Goal: Task Accomplishment & Management: Manage account settings

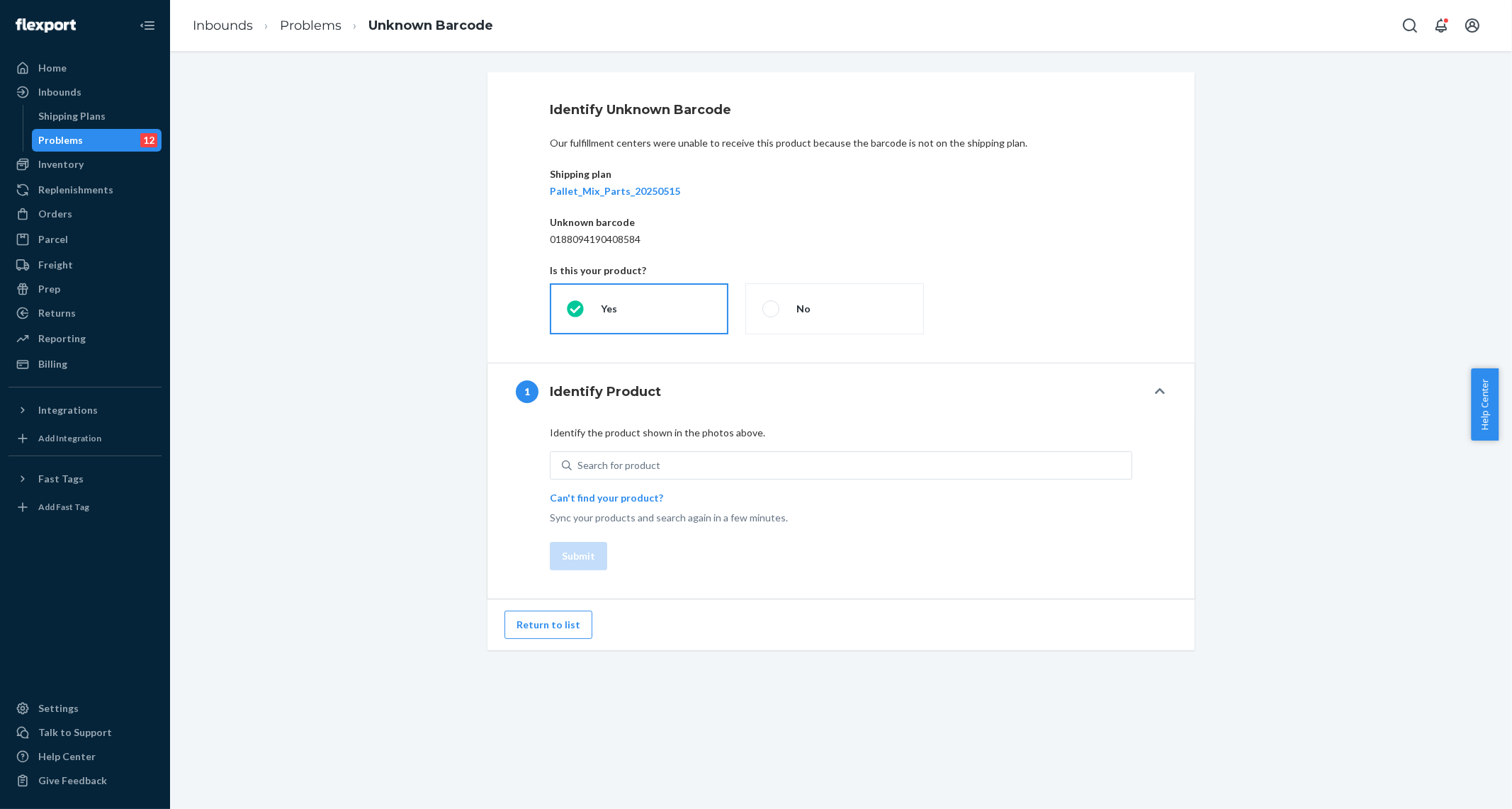
click at [615, 182] on div "Shipping plan Pallet_Mix_Parts_20250515" at bounding box center [841, 183] width 583 height 31
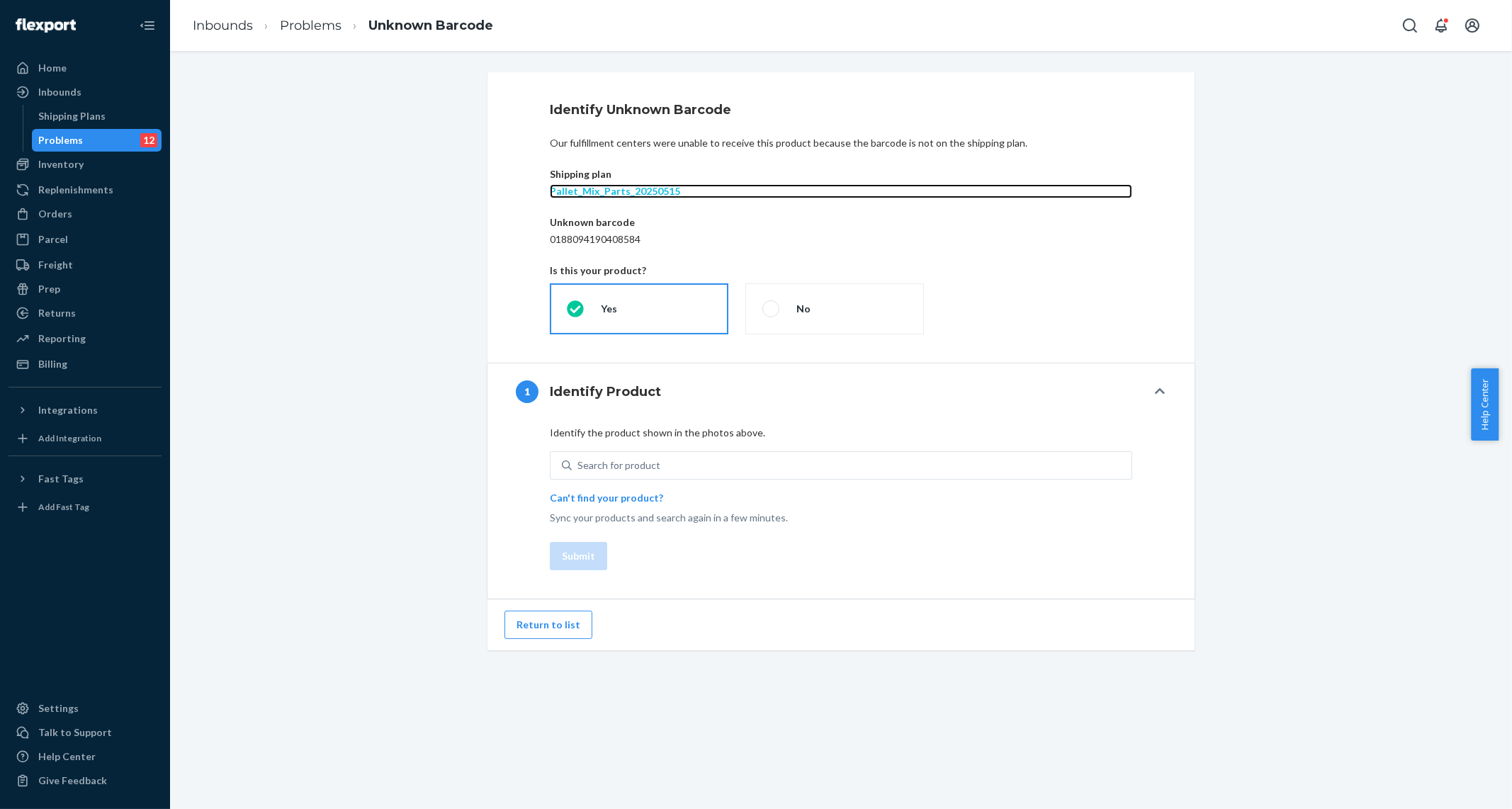
click at [617, 187] on p "Pallet_Mix_Parts_20250515" at bounding box center [841, 191] width 583 height 14
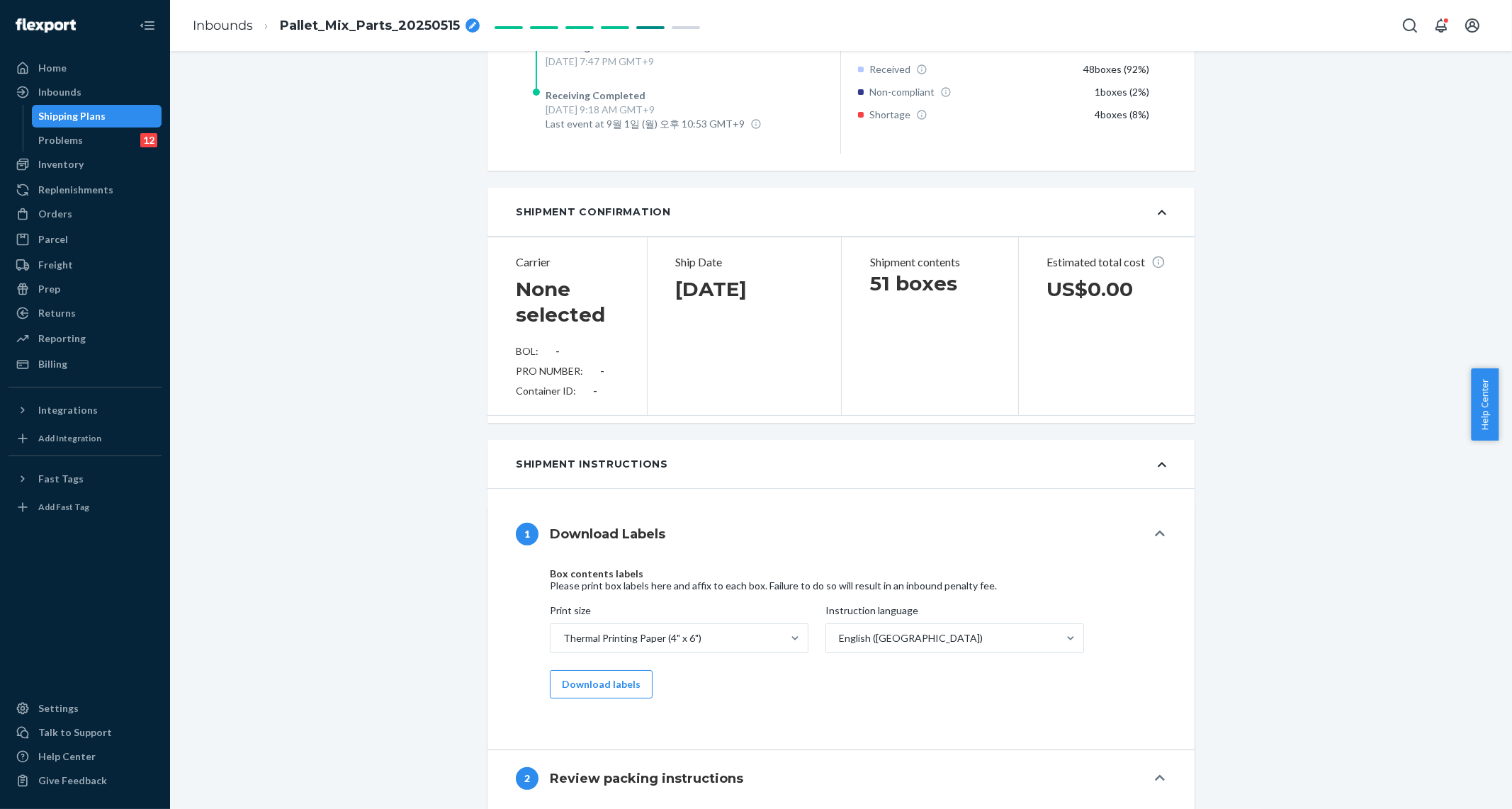
scroll to position [190, 0]
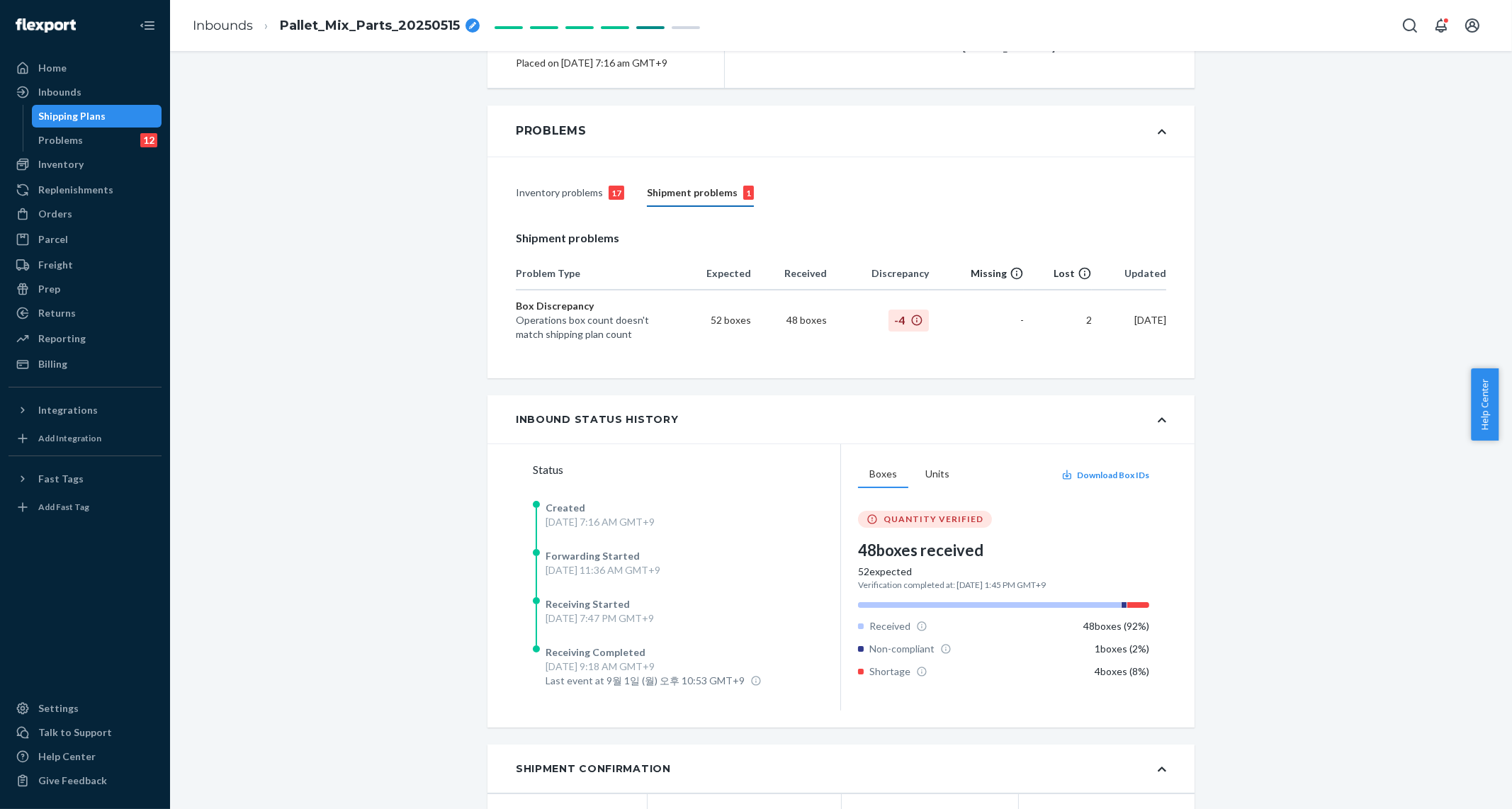
click at [535, 207] on div "Inventory problems 17" at bounding box center [570, 194] width 109 height 27
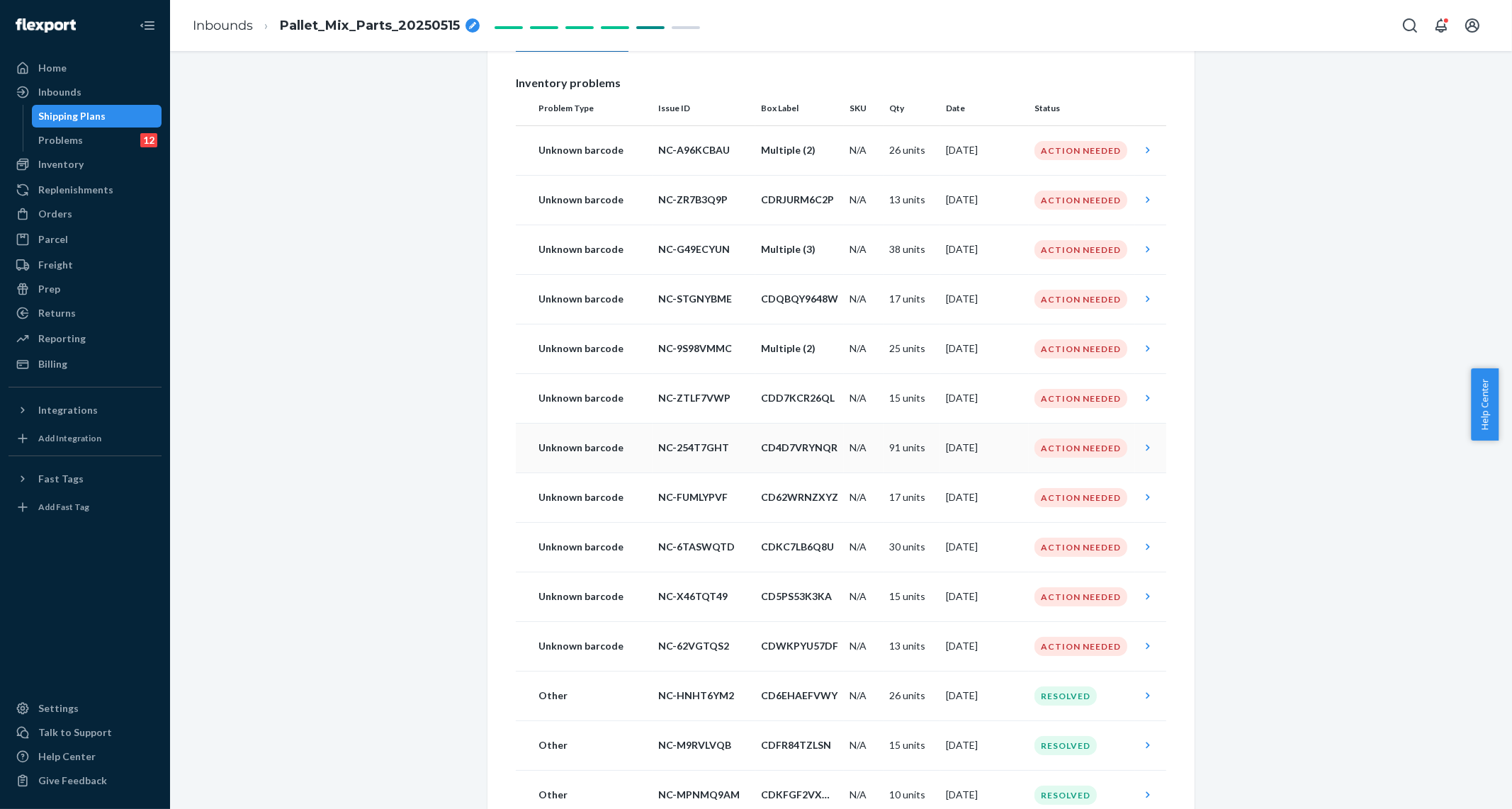
scroll to position [443, 0]
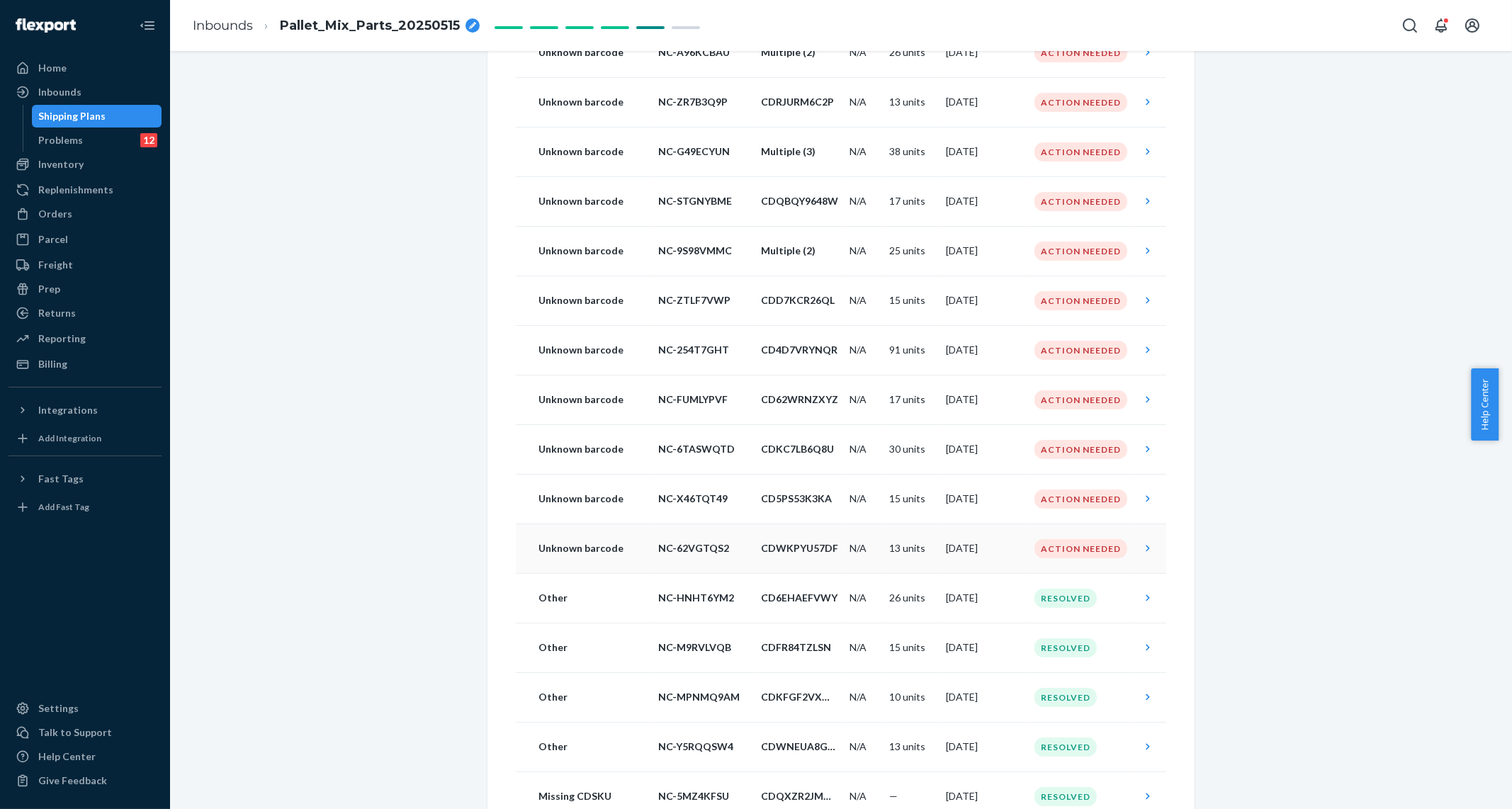
click at [612, 572] on td "Unknown barcode" at bounding box center [584, 549] width 137 height 50
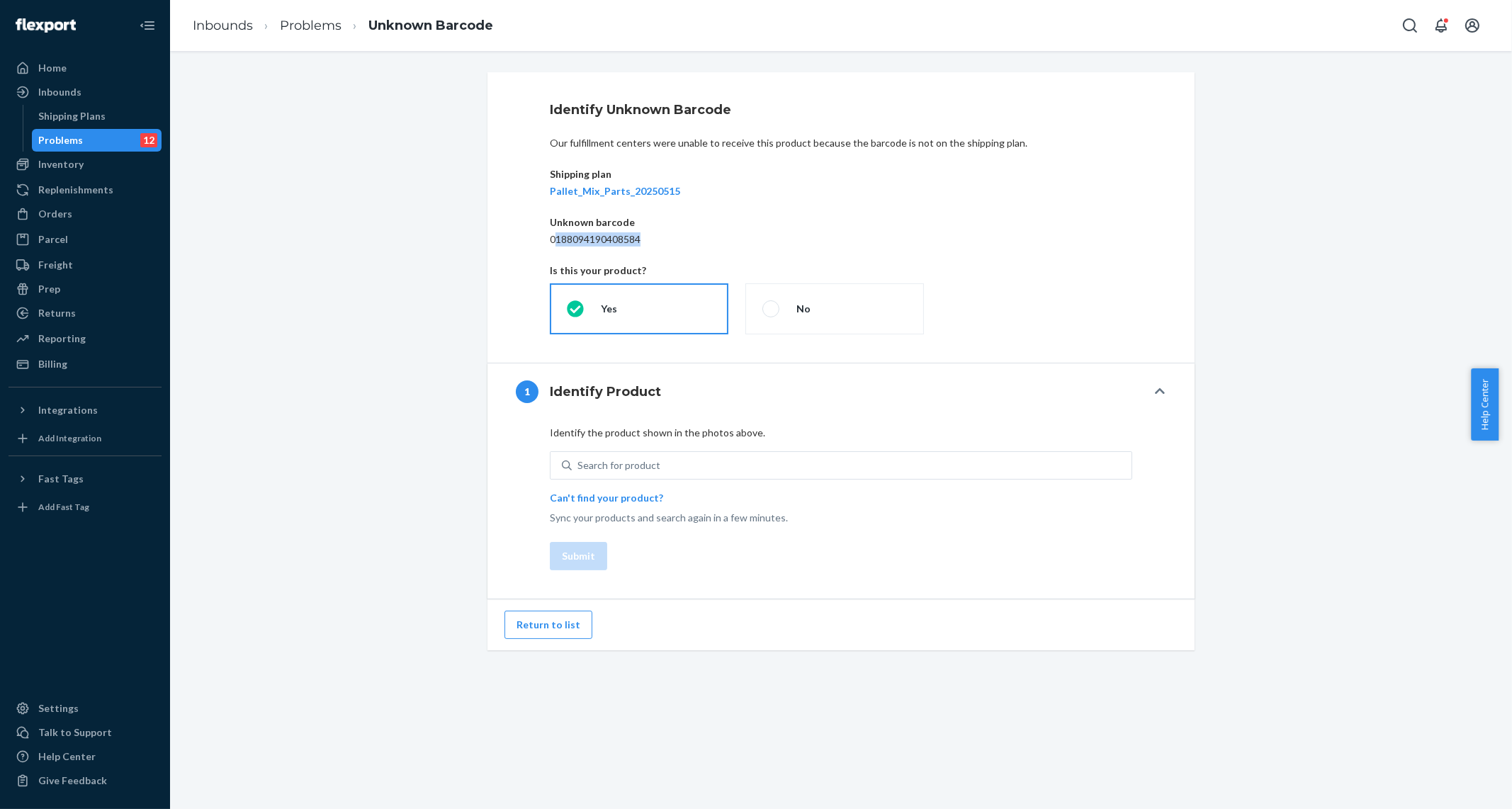
drag, startPoint x: 638, startPoint y: 241, endPoint x: 550, endPoint y: 244, distance: 88.1
click at [550, 244] on p "0188094190408584" at bounding box center [841, 239] width 583 height 14
copy p "188094190408584"
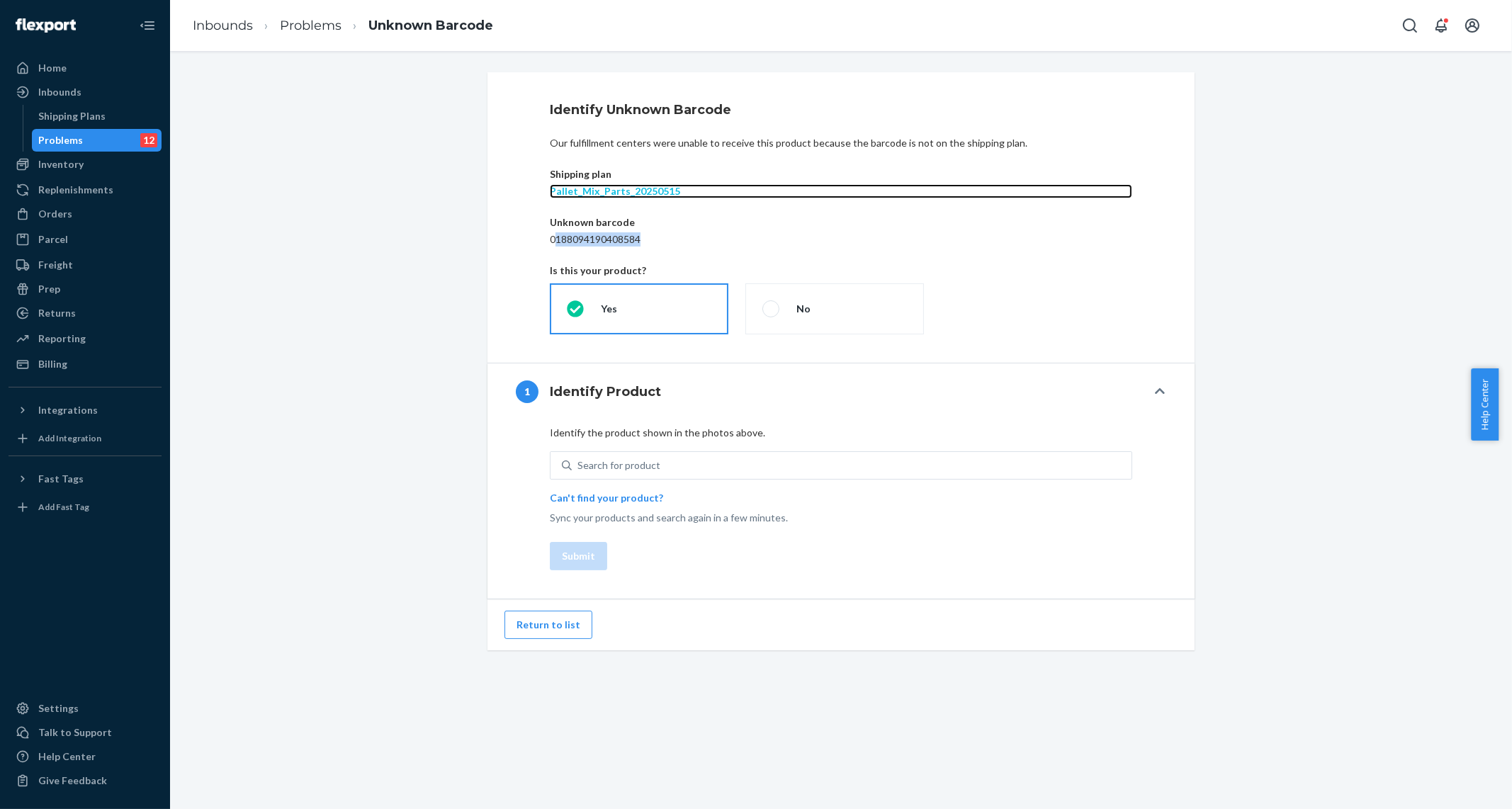
click at [586, 196] on p "Pallet_Mix_Parts_20250515" at bounding box center [841, 191] width 583 height 14
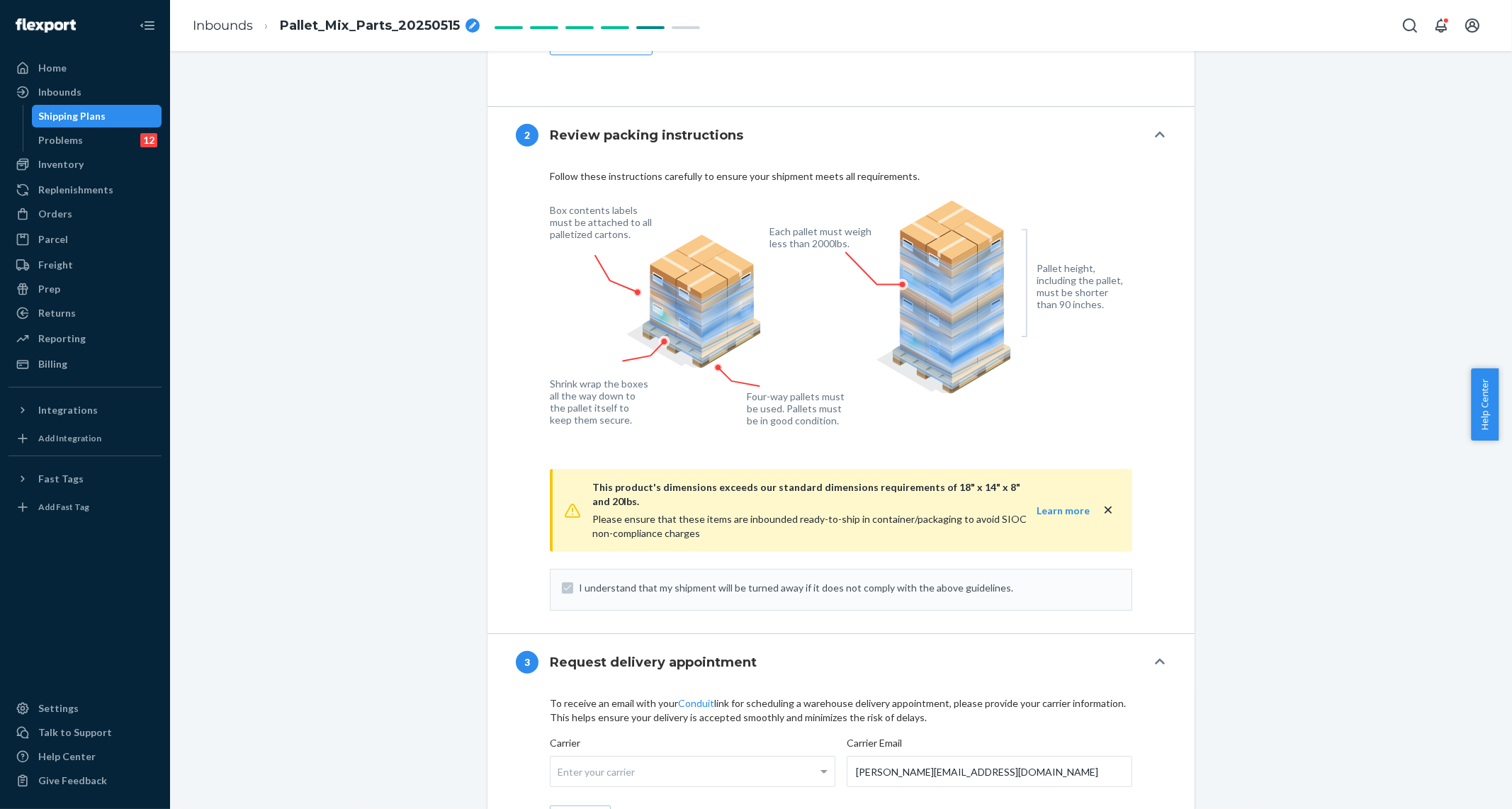
scroll to position [3002, 0]
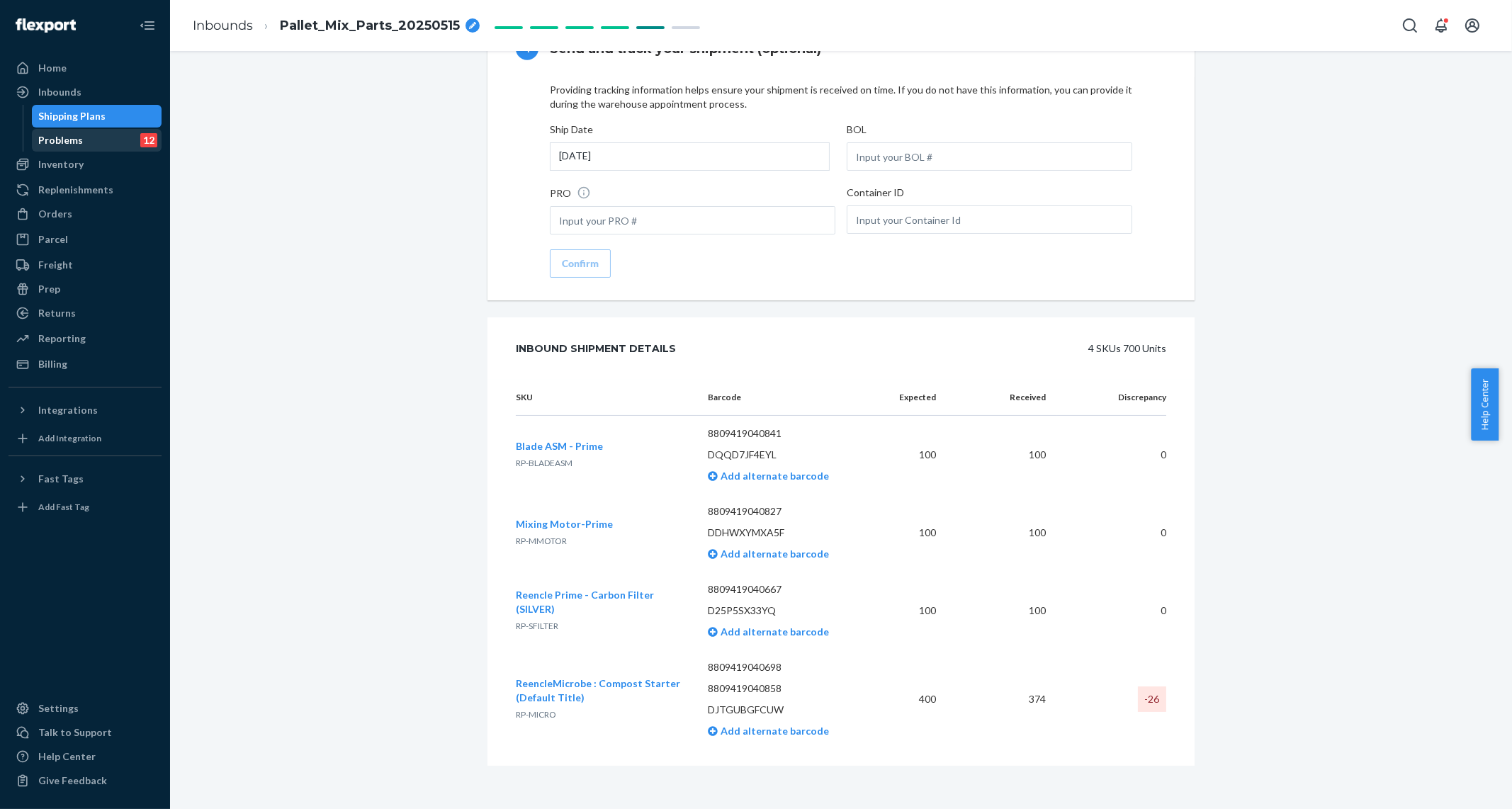
click at [89, 138] on div "Problems 12" at bounding box center [97, 140] width 127 height 20
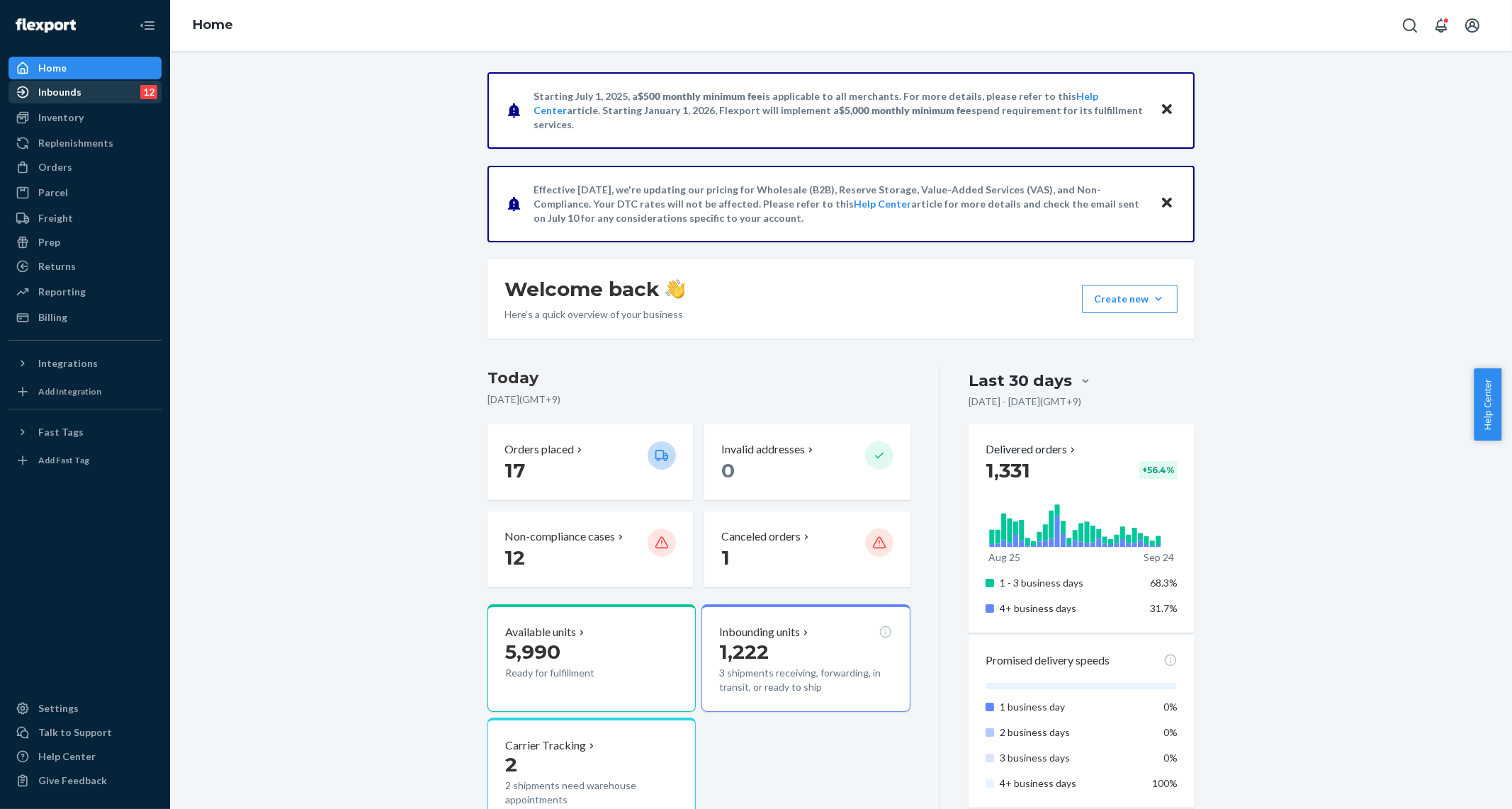
click at [80, 100] on div "Inbounds 12" at bounding box center [85, 92] width 150 height 20
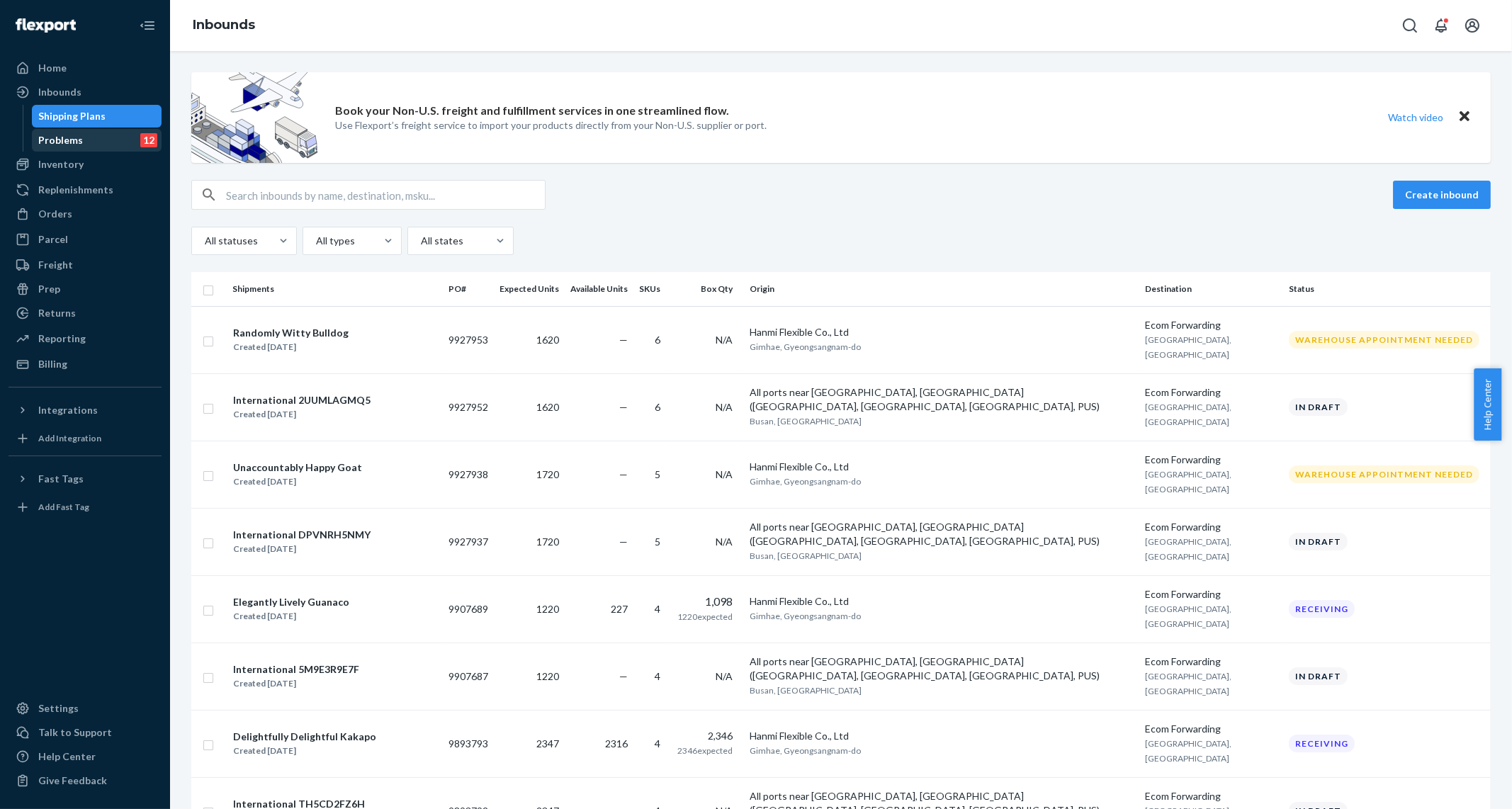
click at [81, 140] on div "Problems 12" at bounding box center [97, 140] width 127 height 20
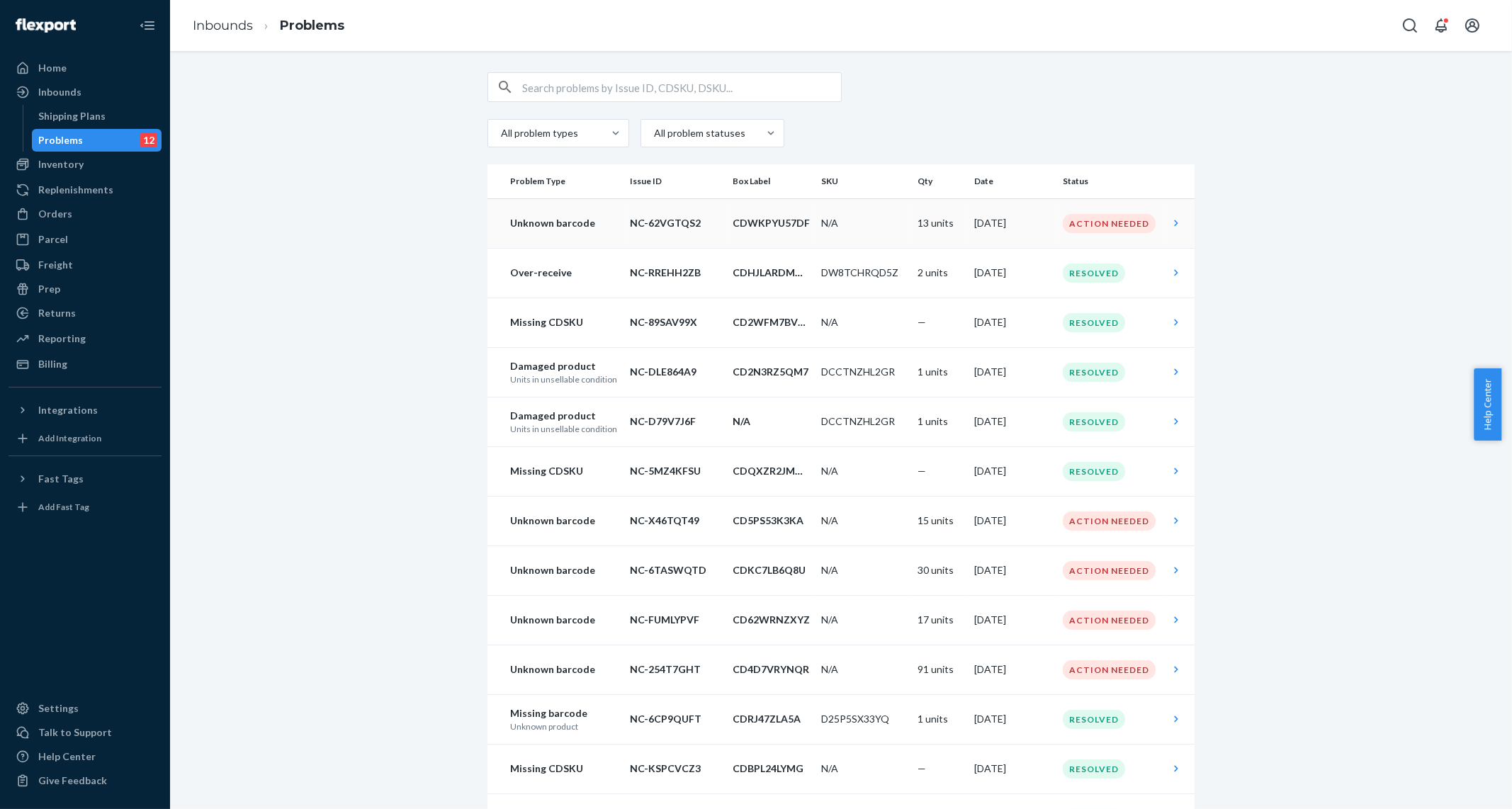
click at [784, 243] on td "CDWKPYU57DF" at bounding box center [771, 223] width 89 height 50
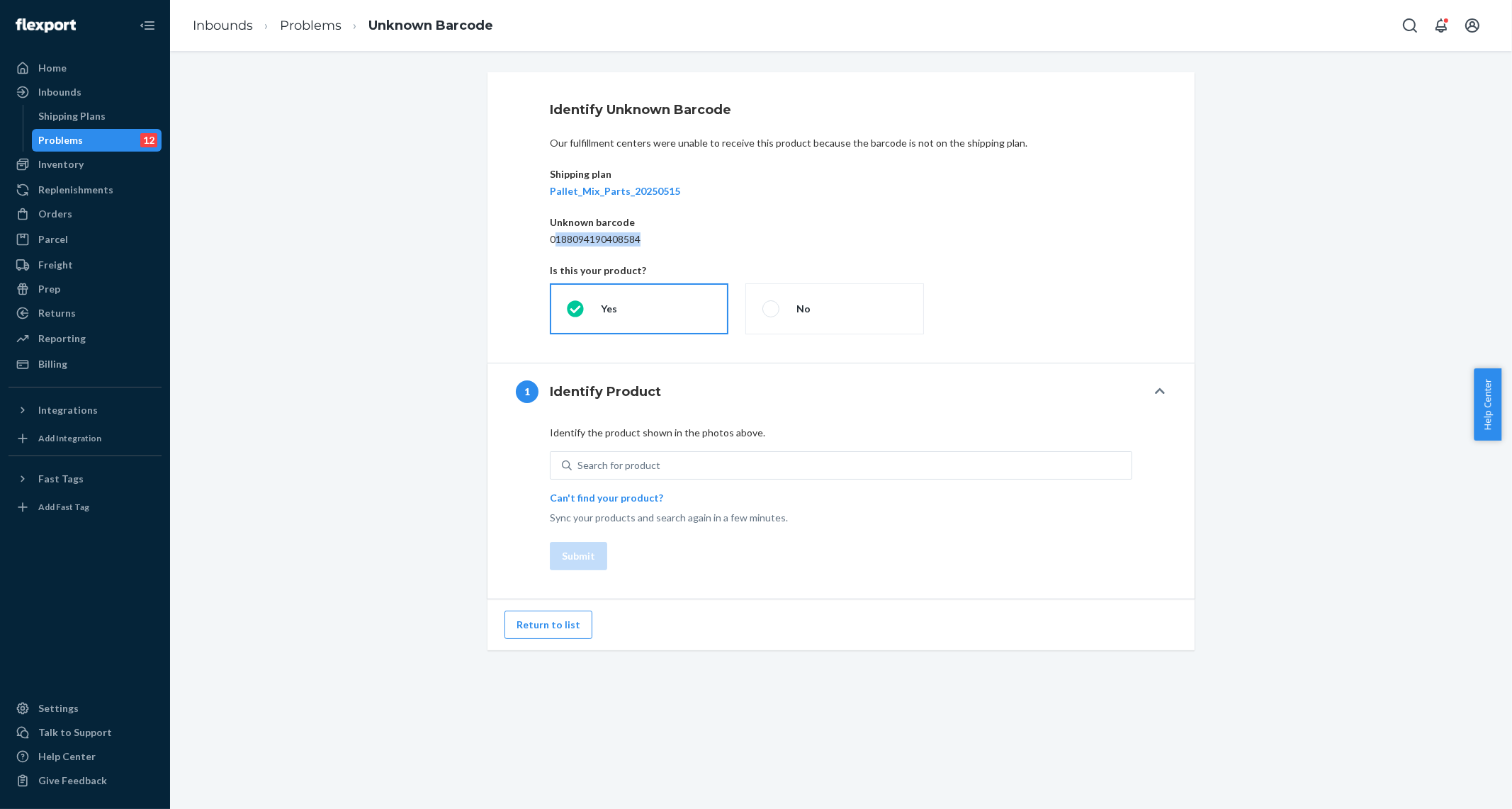
drag, startPoint x: 550, startPoint y: 243, endPoint x: 691, endPoint y: 239, distance: 141.1
click at [691, 239] on p "0188094190408584" at bounding box center [841, 239] width 583 height 14
copy p "188094190408584"
click at [543, 629] on button "Return to list" at bounding box center [548, 625] width 88 height 28
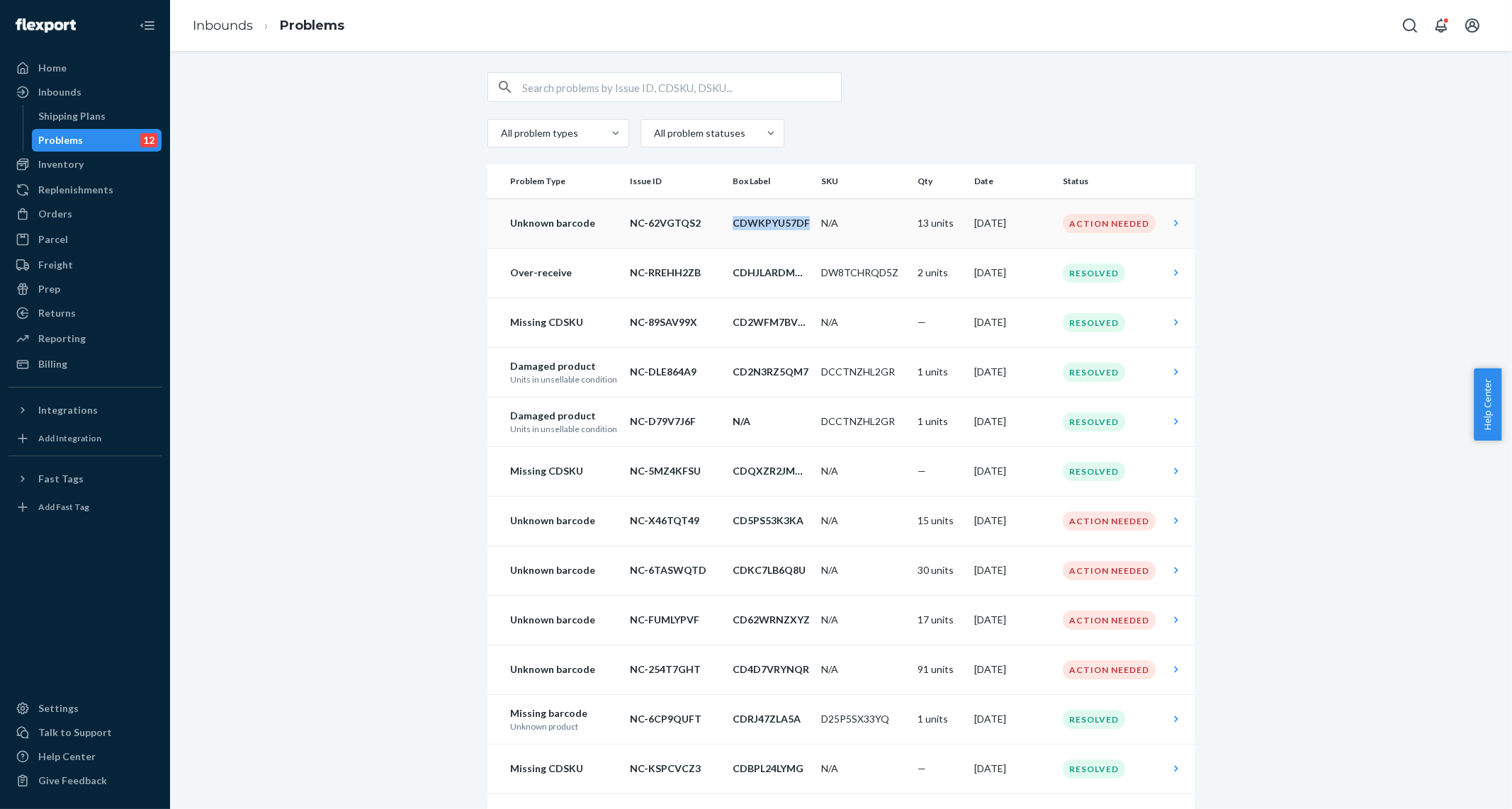
drag, startPoint x: 728, startPoint y: 225, endPoint x: 801, endPoint y: 223, distance: 73.0
click at [801, 223] on p "CDWKPYU57DF" at bounding box center [772, 223] width 77 height 14
drag, startPoint x: 725, startPoint y: 222, endPoint x: 801, endPoint y: 225, distance: 76.1
click at [801, 225] on p "CDWKPYU57DF" at bounding box center [772, 223] width 77 height 14
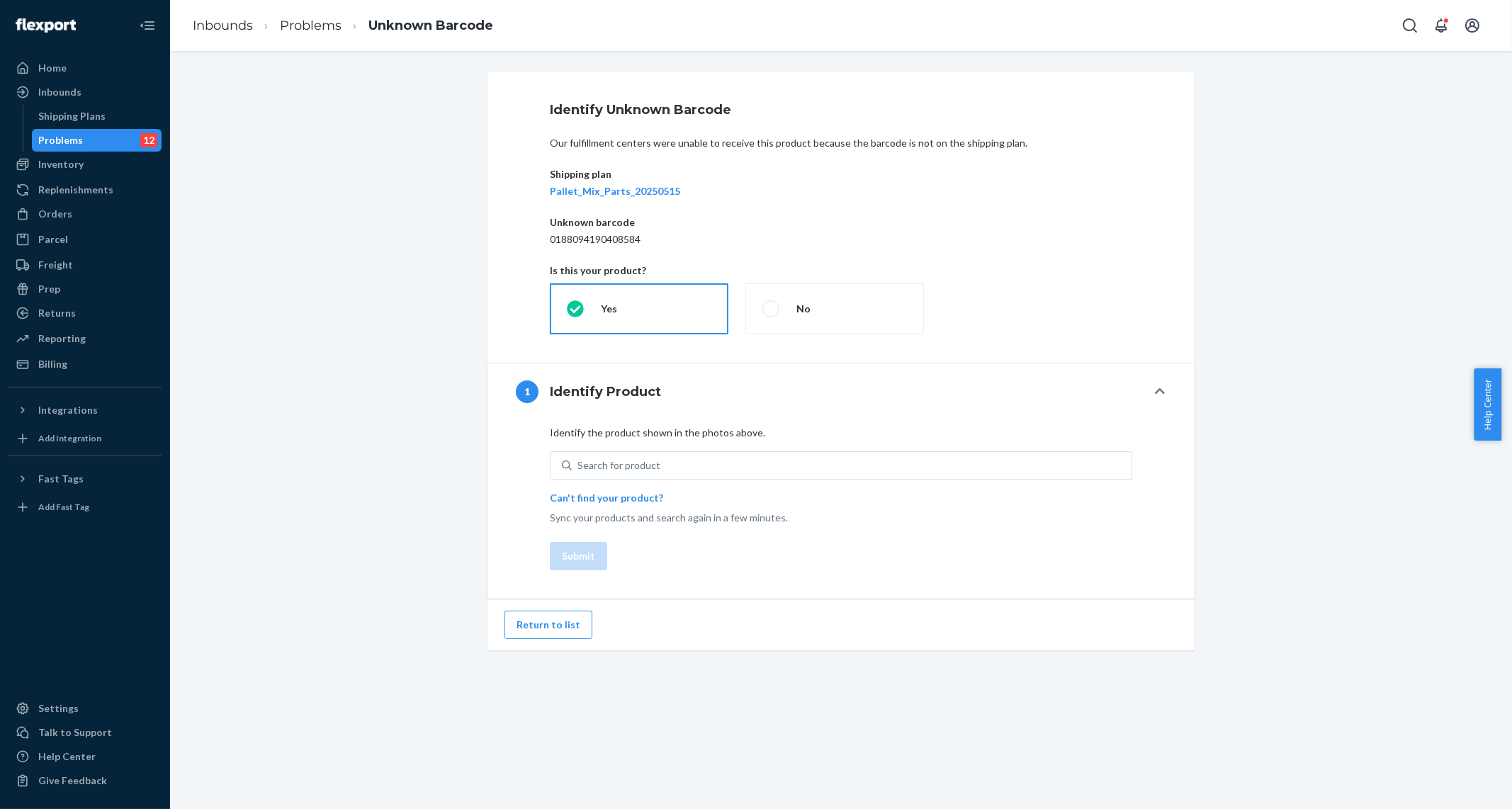
click at [1208, 423] on div "Identify Unknown Barcode Our fulfillment centers were unable to receive this pr…" at bounding box center [841, 361] width 1321 height 578
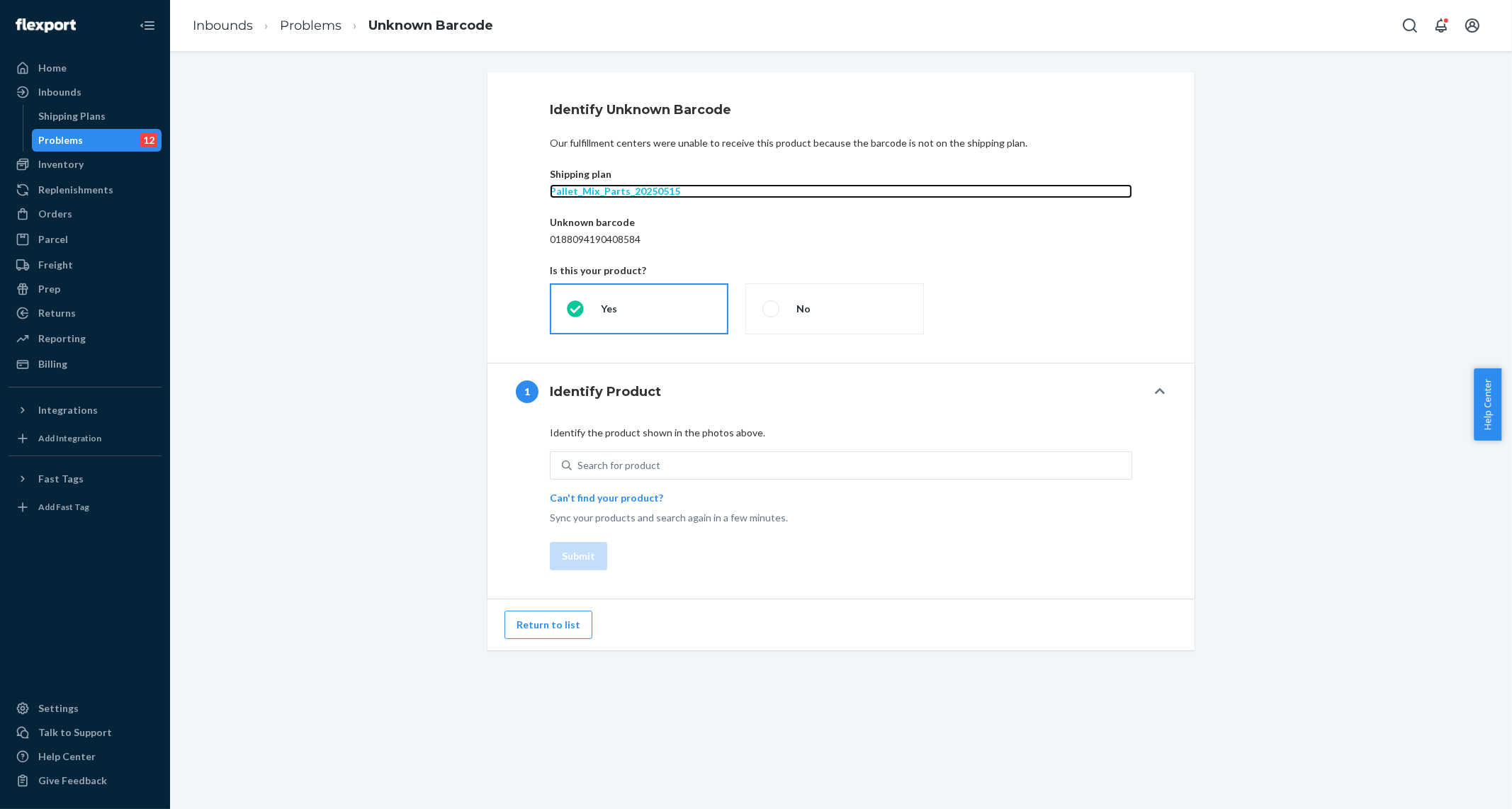
click at [581, 191] on p "Pallet_Mix_Parts_20250515" at bounding box center [841, 191] width 583 height 14
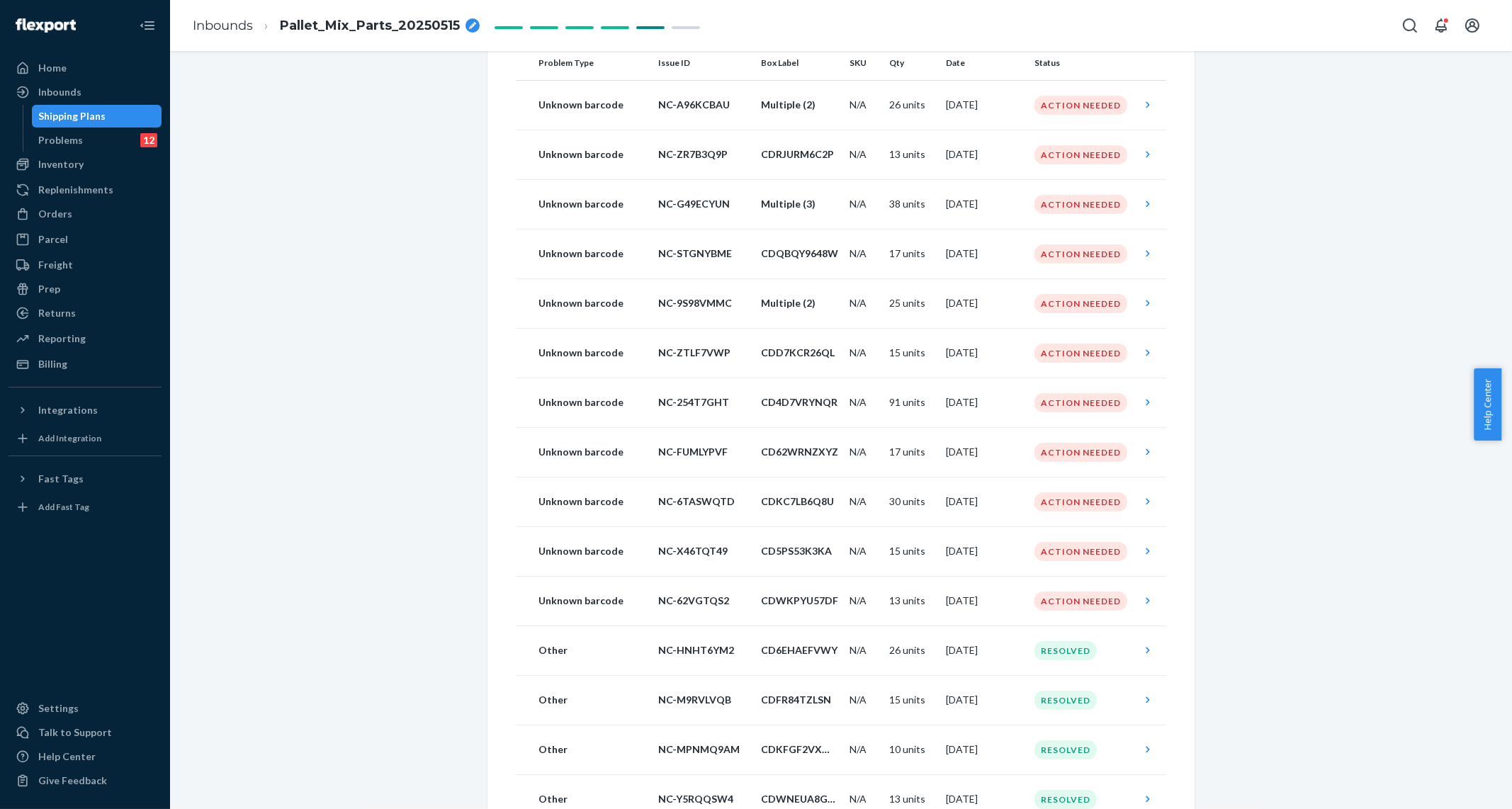
scroll to position [344, 0]
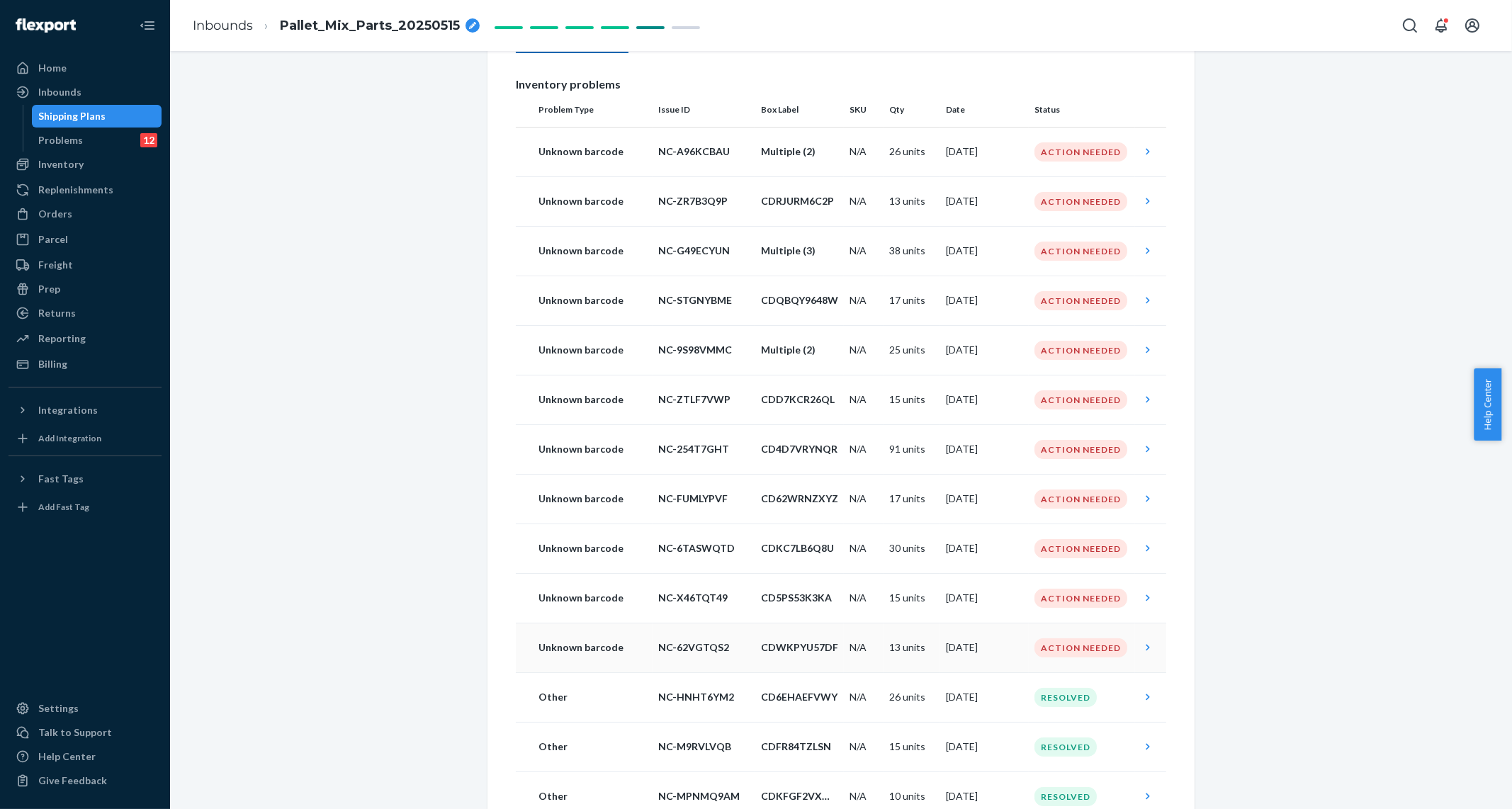
click at [827, 647] on p "CDWKPYU57DF" at bounding box center [800, 647] width 77 height 14
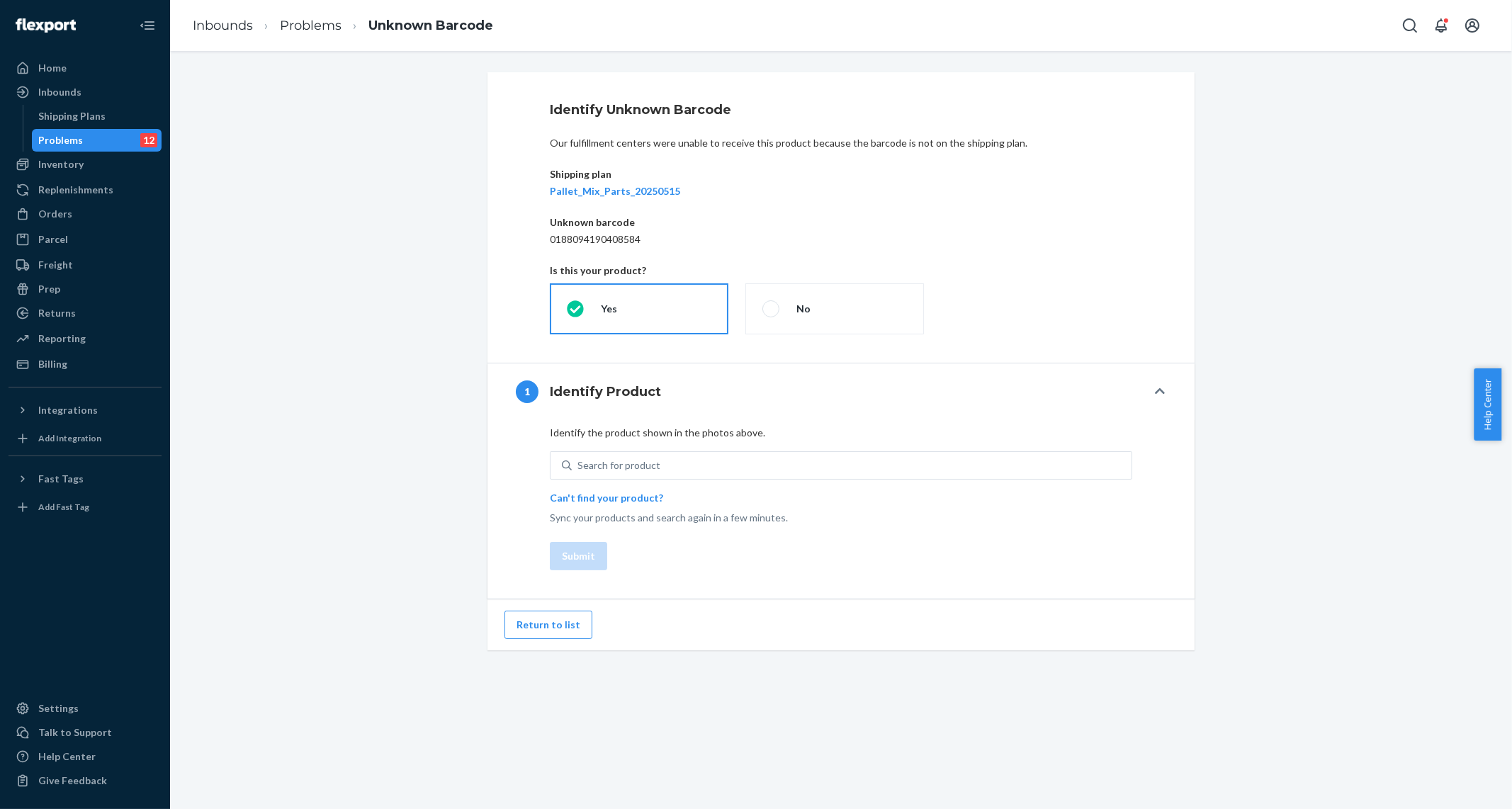
click at [379, 411] on div "Identify Unknown Barcode Our fulfillment centers were unable to receive this pr…" at bounding box center [841, 361] width 1321 height 578
click at [89, 90] on div "Inbounds" at bounding box center [85, 92] width 150 height 20
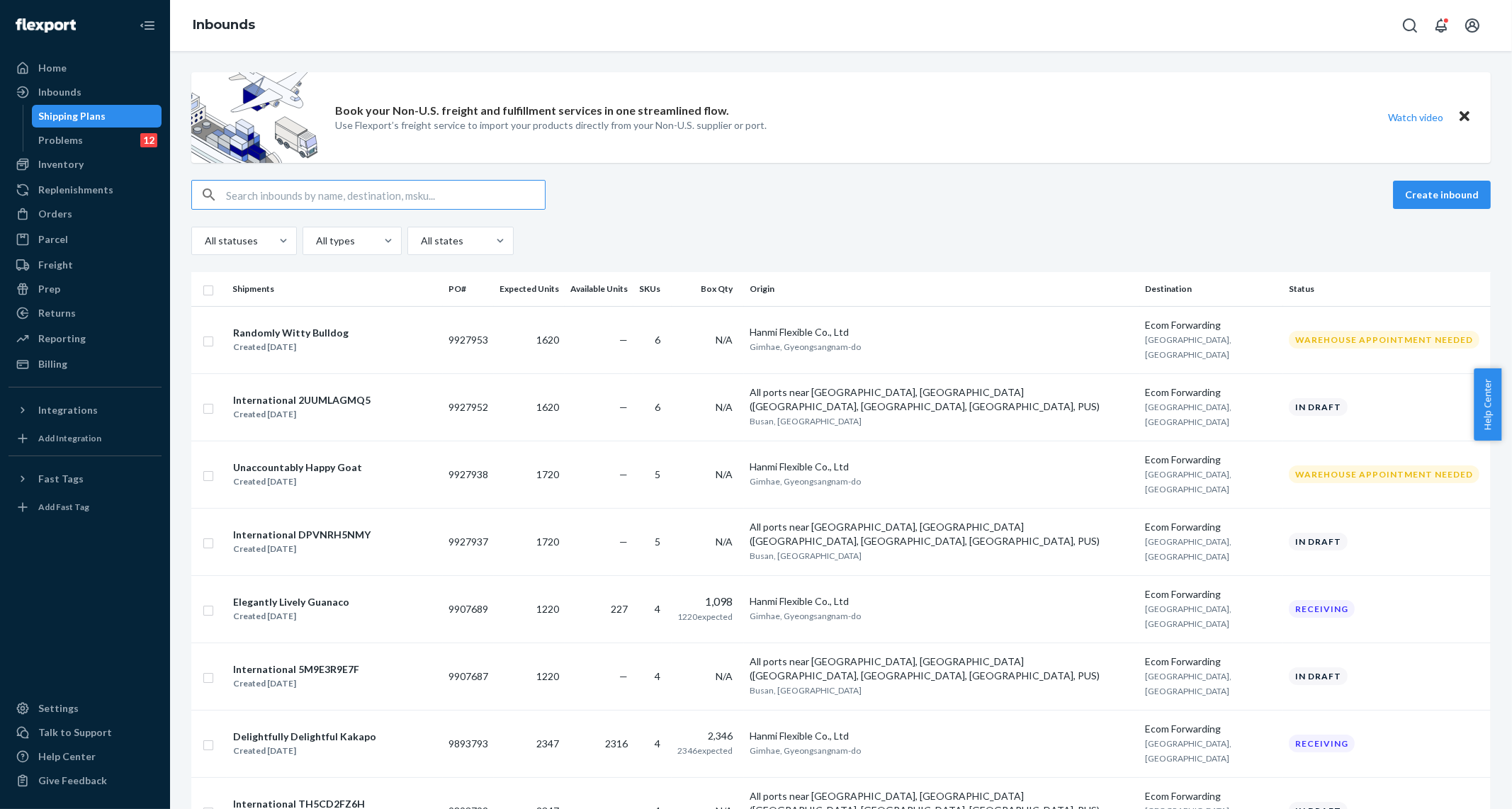
paste input "9742798"
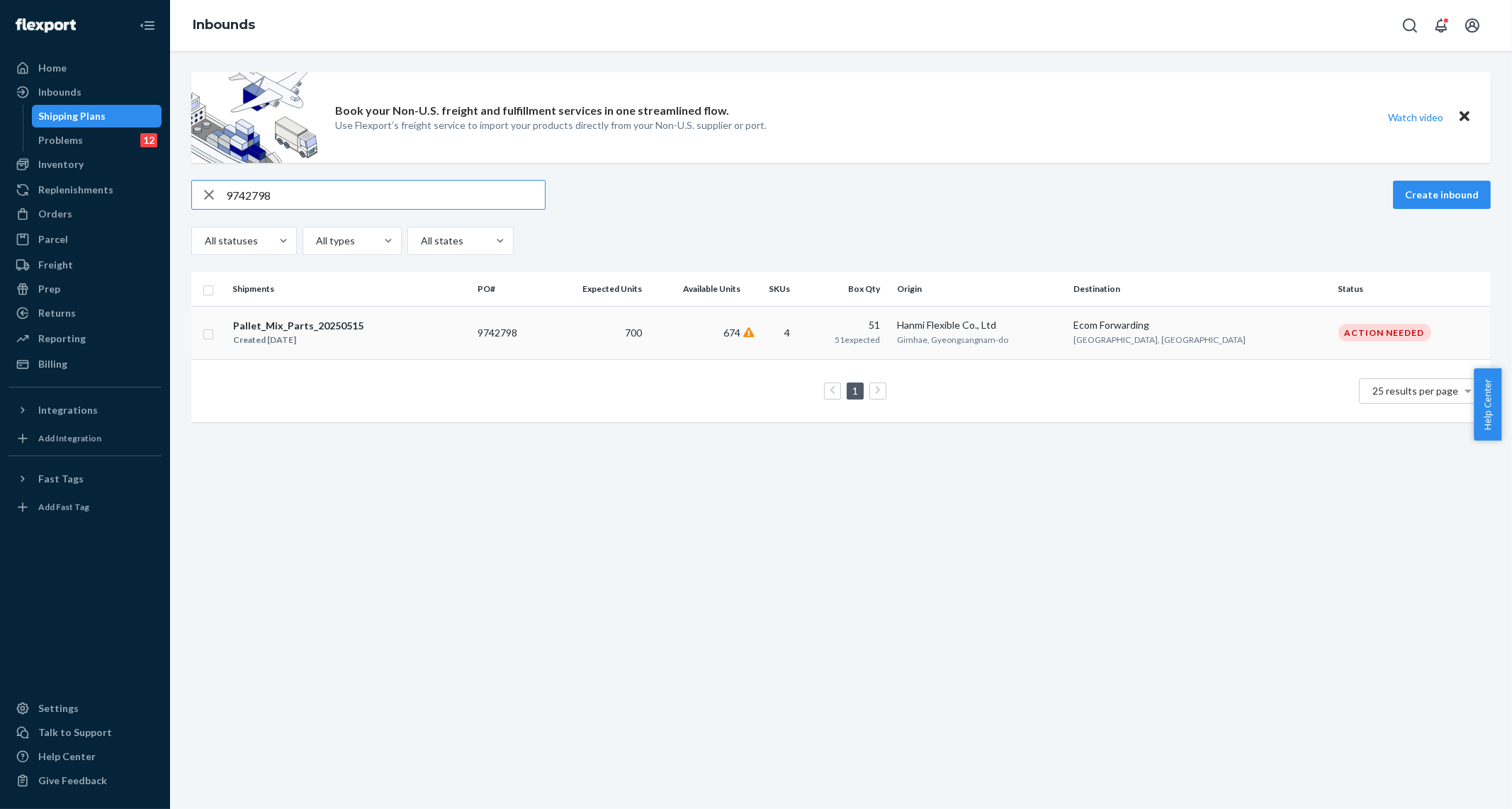
type input "9742798"
click at [545, 343] on td "9742798" at bounding box center [508, 332] width 74 height 53
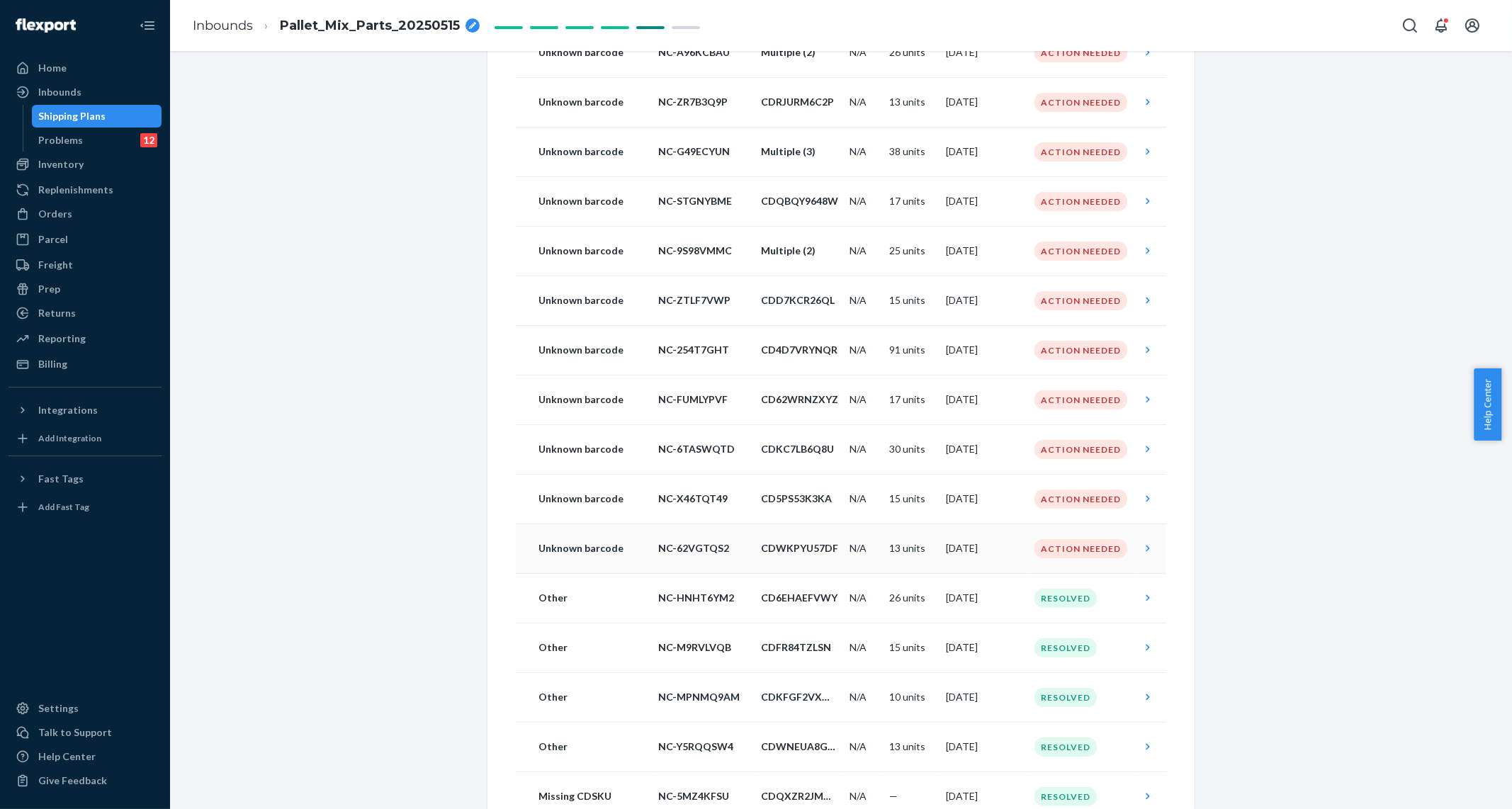
scroll to position [354, 0]
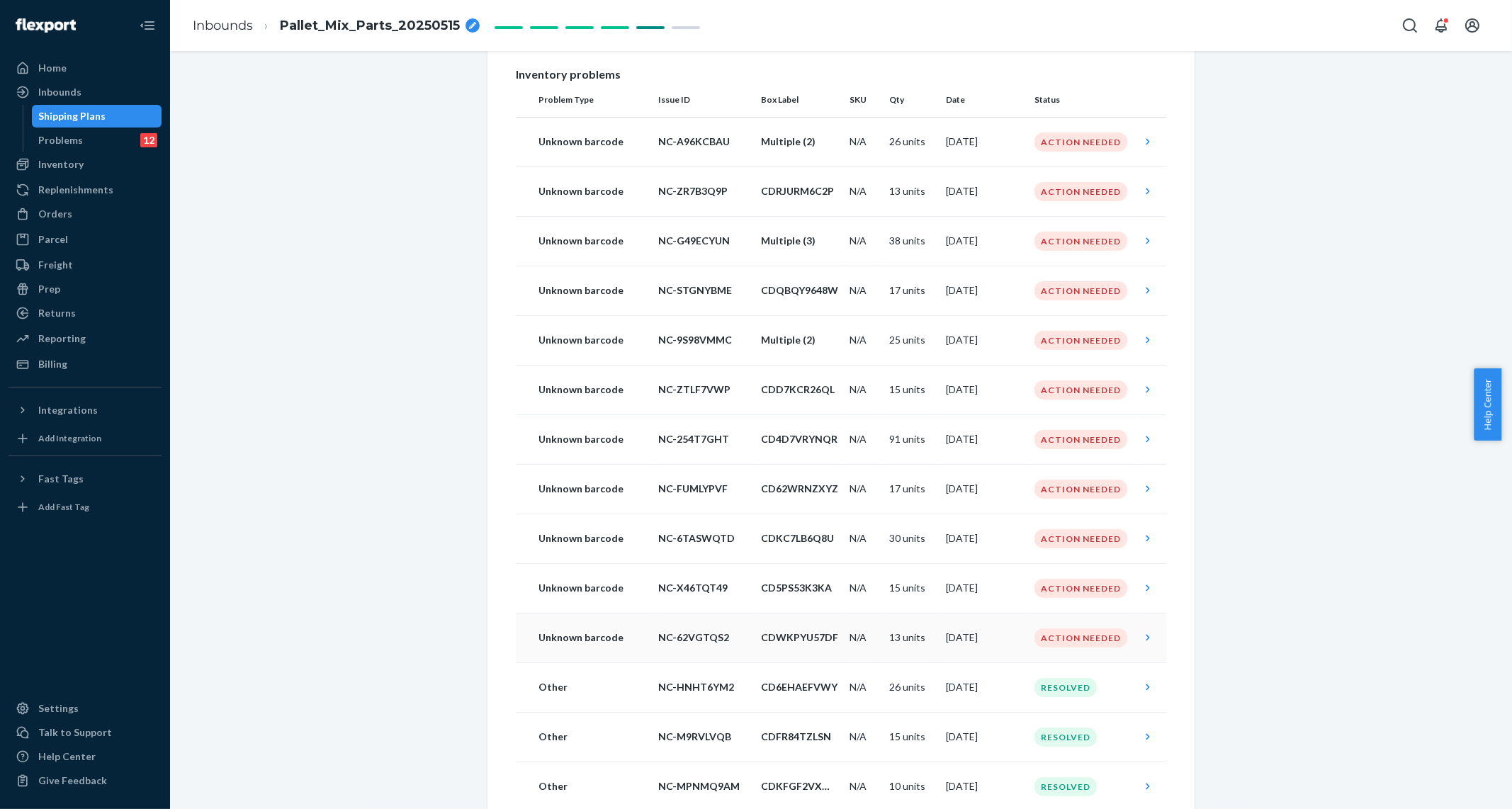
click at [777, 645] on p "CDWKPYU57DF" at bounding box center [800, 637] width 77 height 14
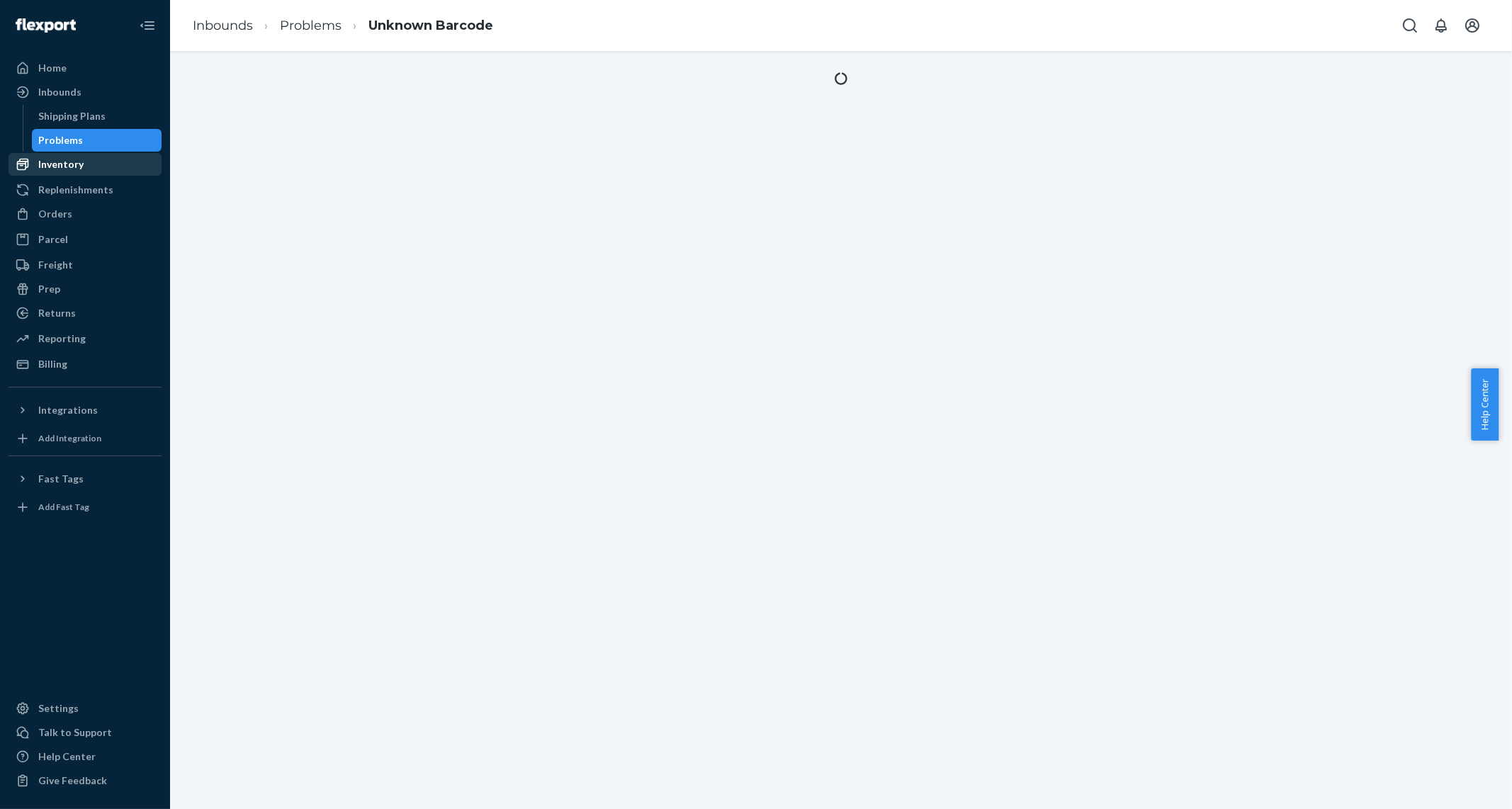
click at [66, 171] on div "Inventory" at bounding box center [85, 164] width 150 height 20
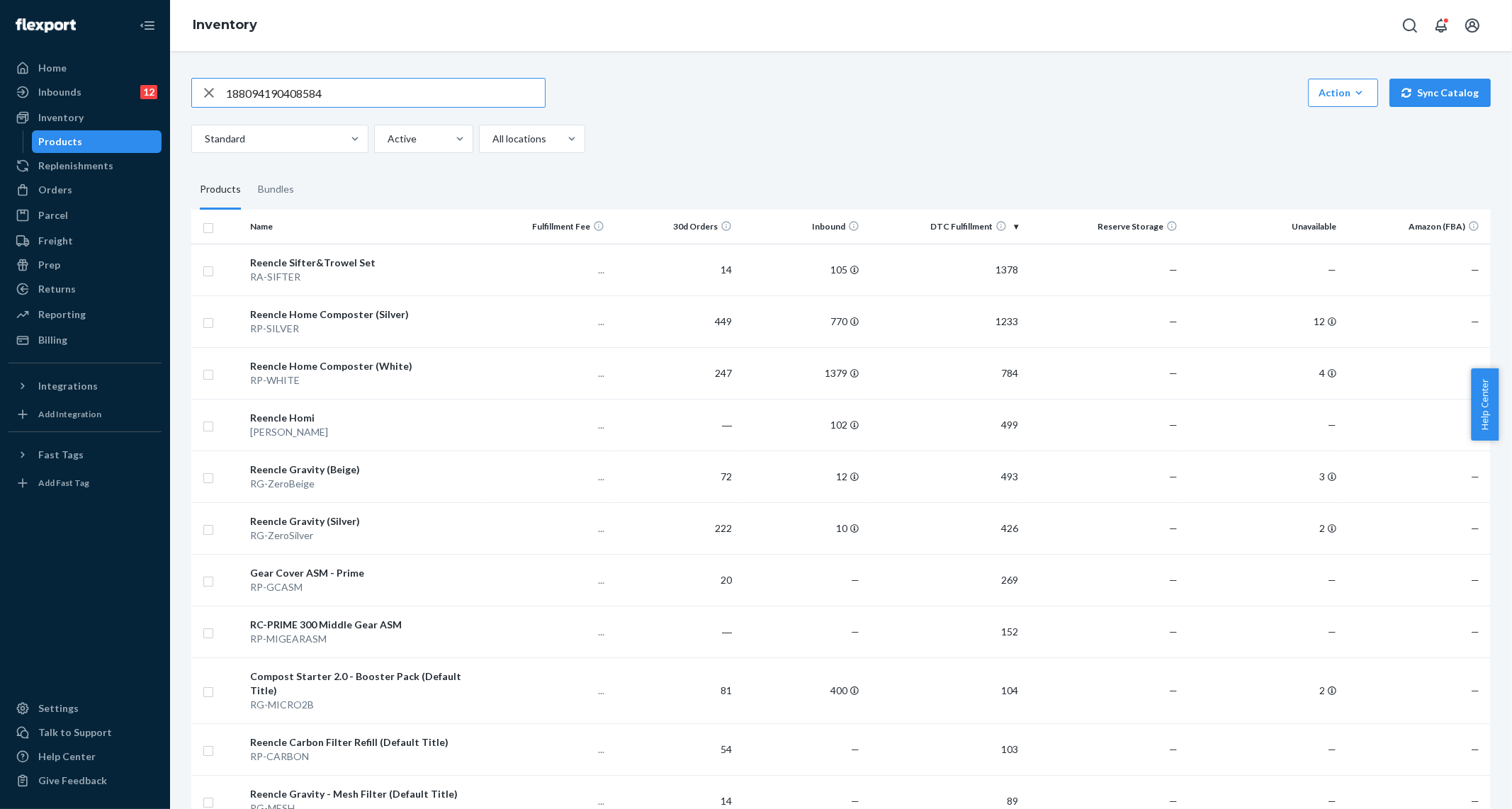
type input "188094190408584"
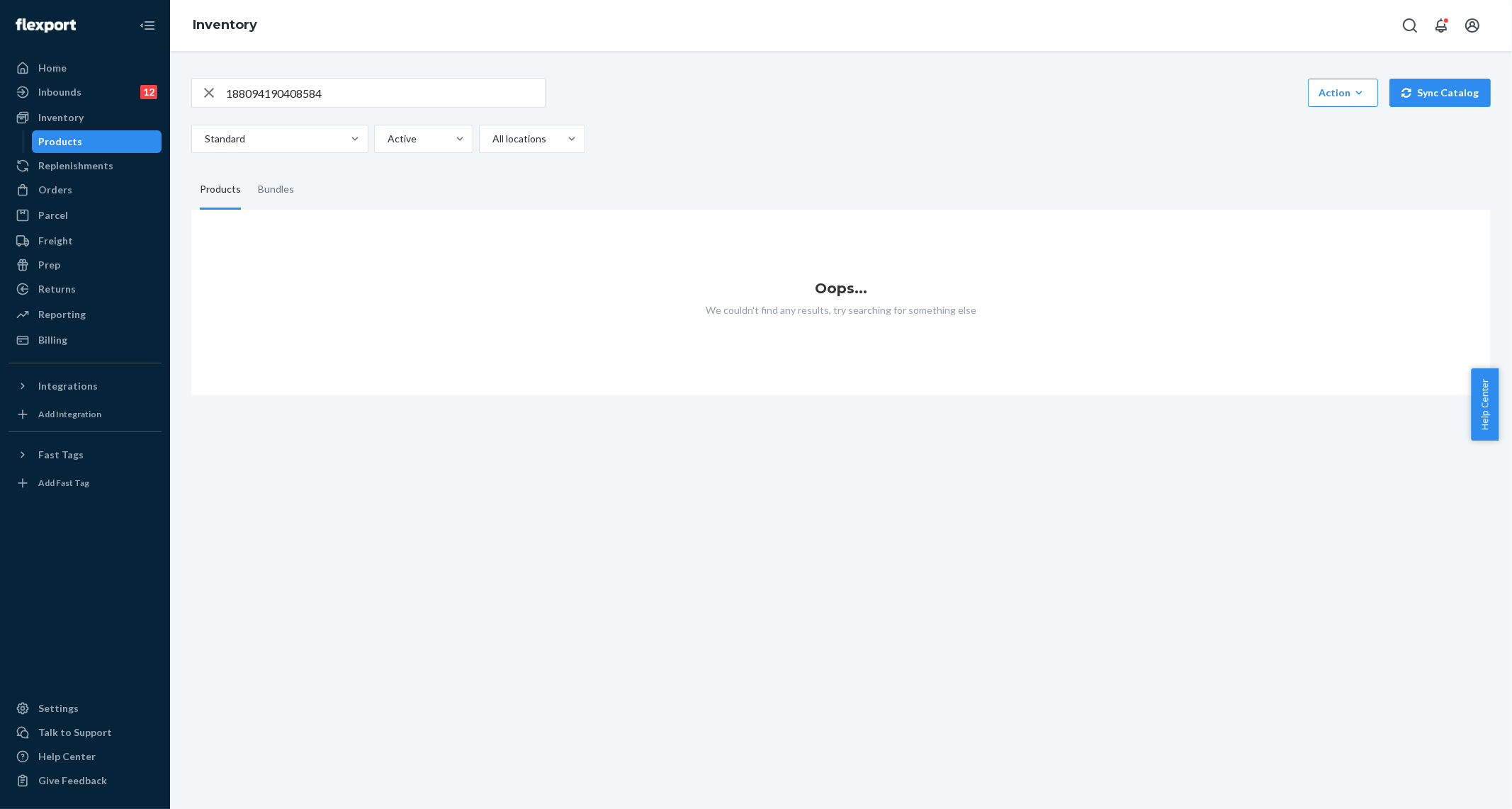
click at [432, 92] on input "188094190408584" at bounding box center [385, 93] width 318 height 28
